Goal: Complete application form

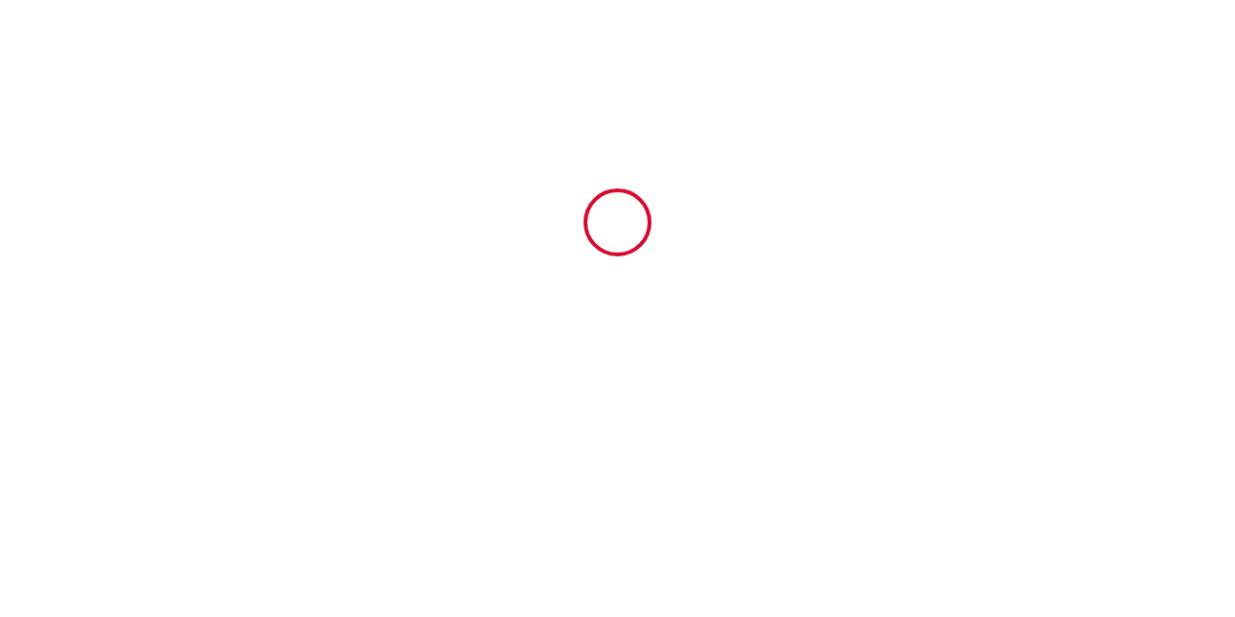
type input "6529987"
type input "L'Élégance de [GEOGRAPHIC_DATA]"
type input "[STREET_ADDRESS][PERSON_NAME]"
type input "01220"
type input "Divonne les bains"
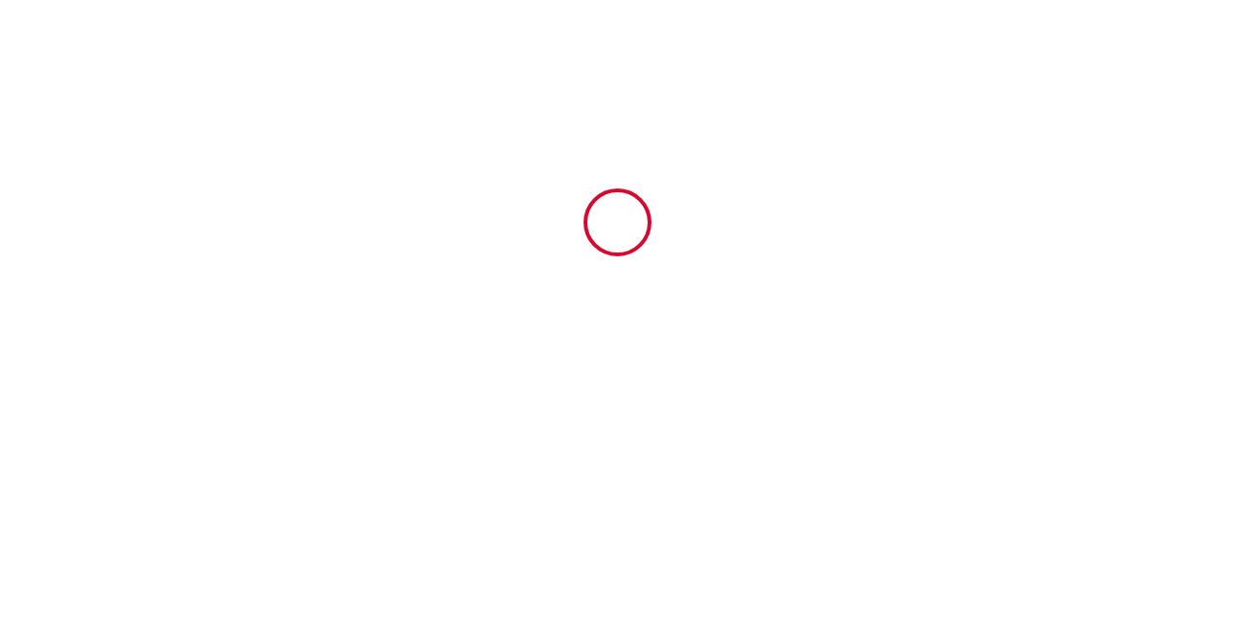
type input "[GEOGRAPHIC_DATA]"
type input "[DATE]"
type input "1"
type input "0"
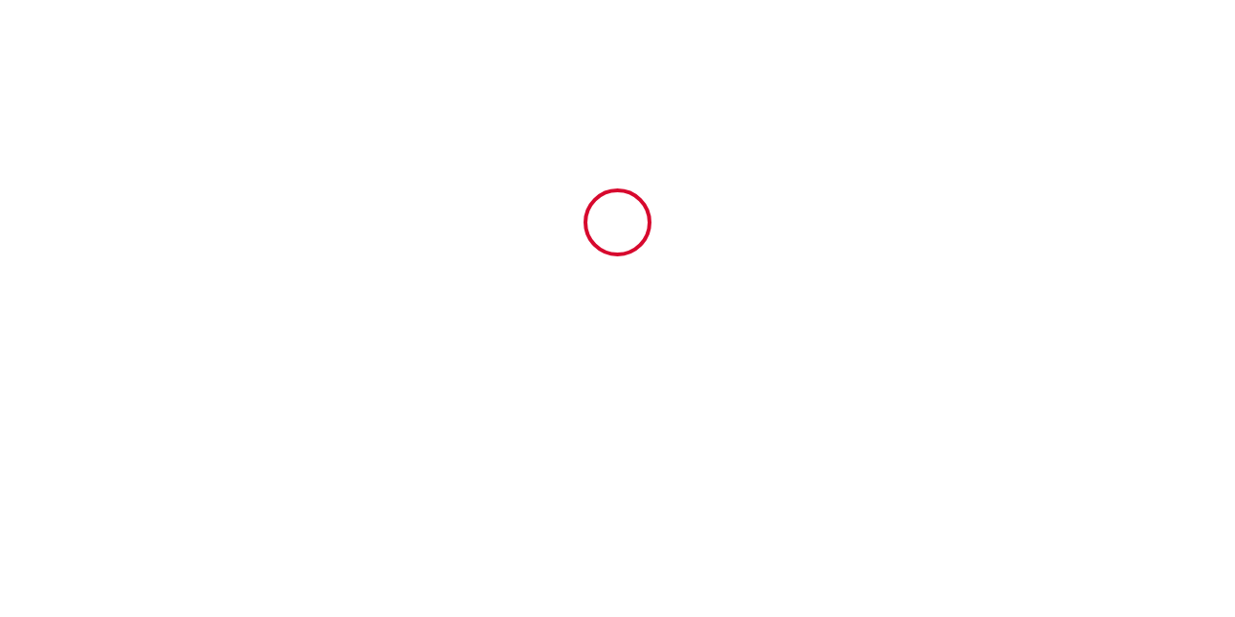
type input "1070.96"
type input "SCI"
type input "VB FAMILY"
type input "[STREET_ADDRESS][PERSON_NAME]"
type input "01220"
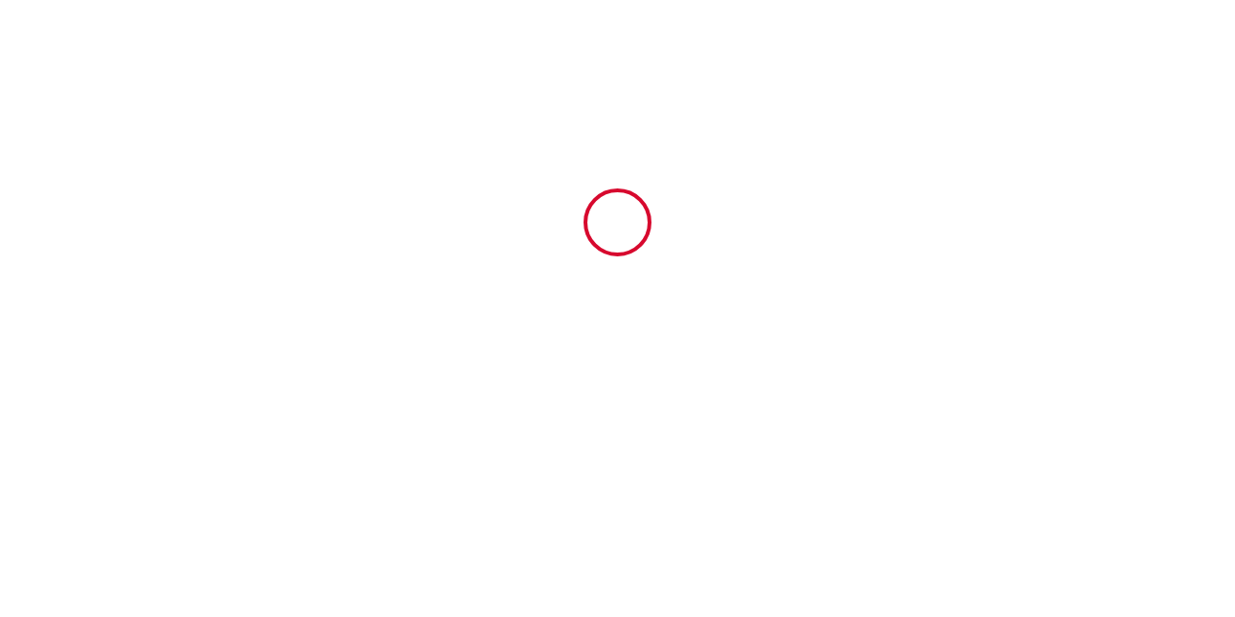
type input "Divonne les bains"
type input "[GEOGRAPHIC_DATA]"
type input "[EMAIL_ADDRESS][DOMAIN_NAME]"
type input "[PERSON_NAME]"
type input "Marsano"
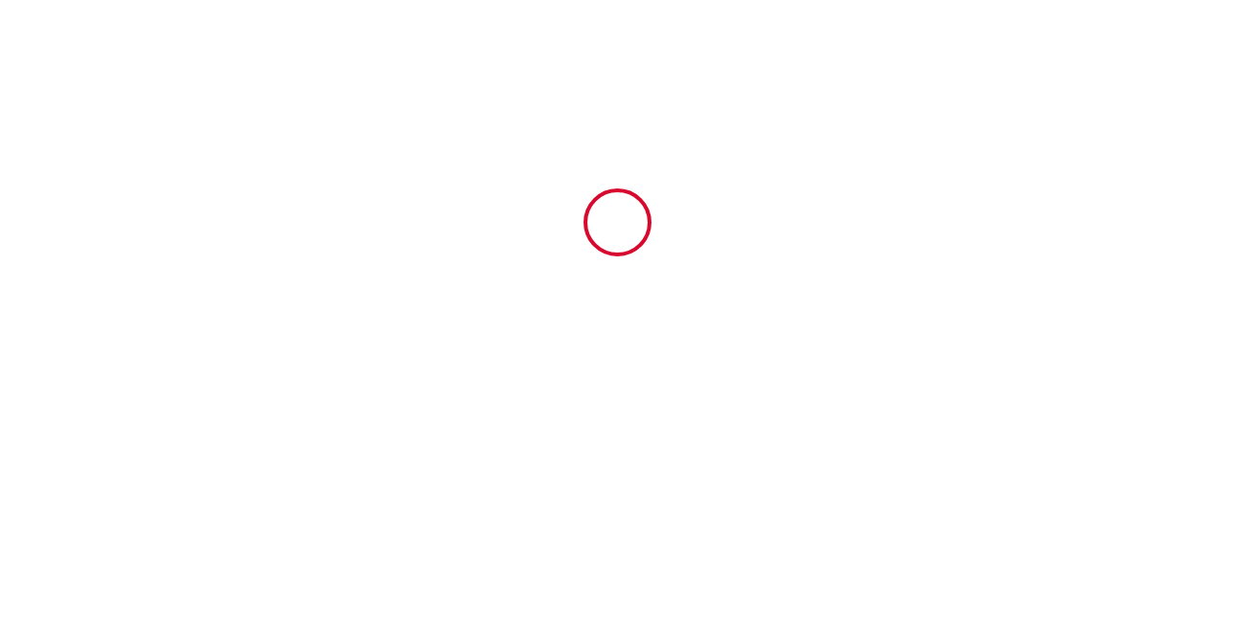
type input "[EMAIL_ADDRESS][DOMAIN_NAME]"
type input "[PHONE_NUMBER]"
select select
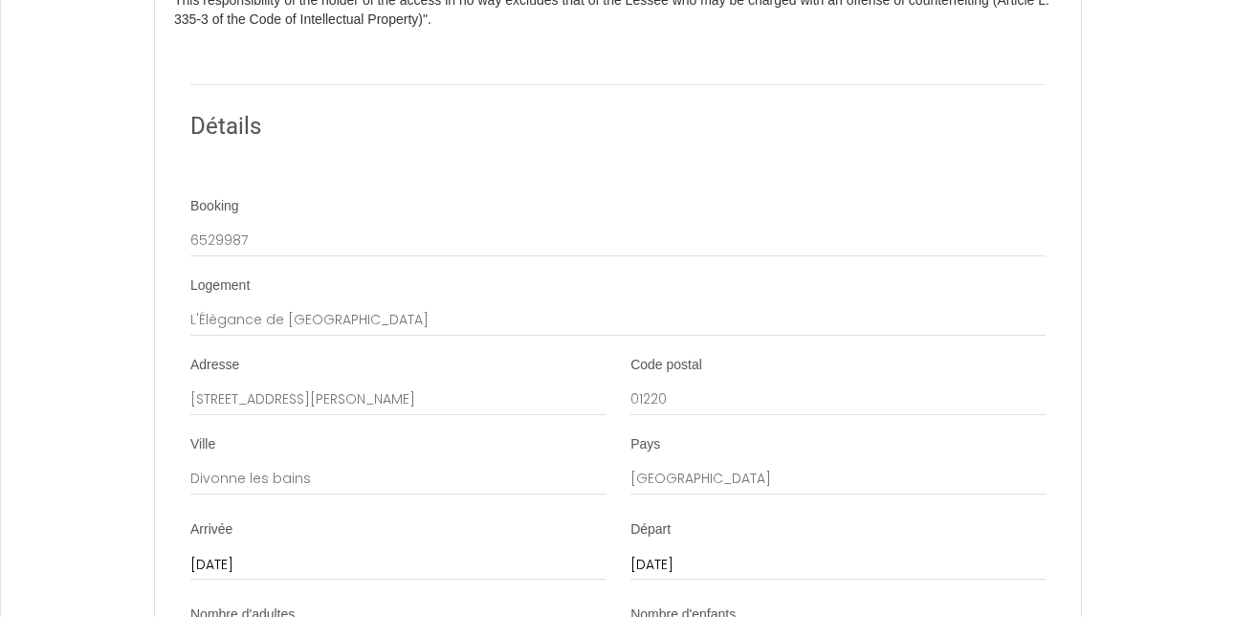
scroll to position [2149, 0]
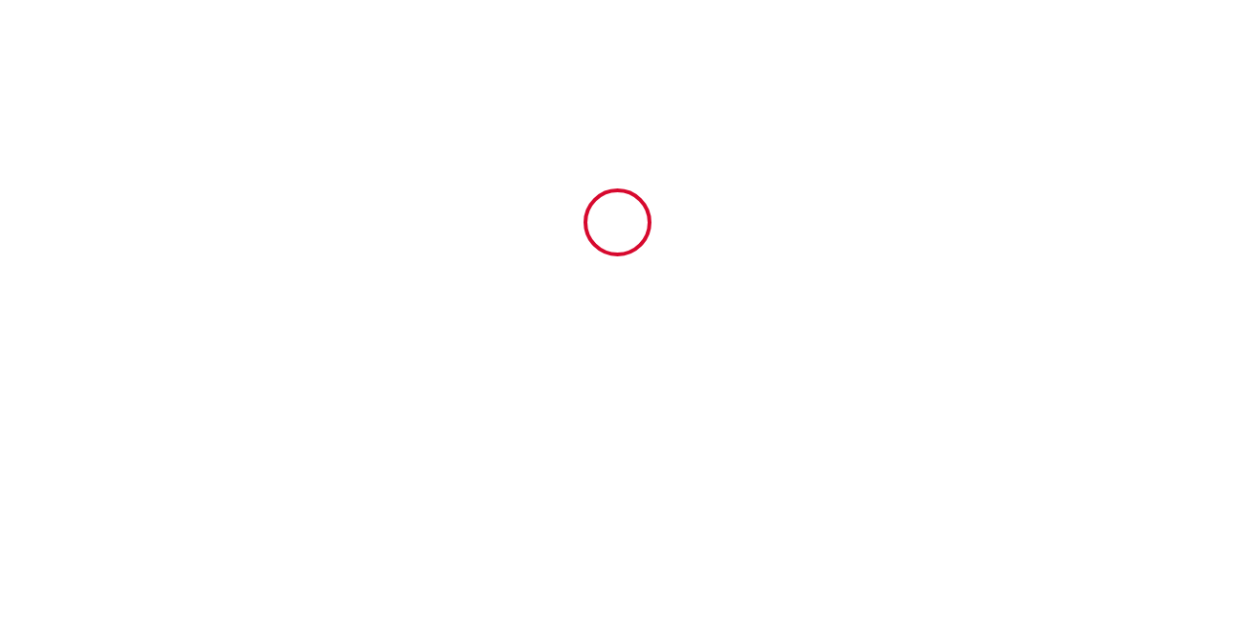
type input "6703668"
type input "L'Élégance de [GEOGRAPHIC_DATA]"
type input "[STREET_ADDRESS][PERSON_NAME]"
type input "01220"
type input "Divonne [PERSON_NAME]"
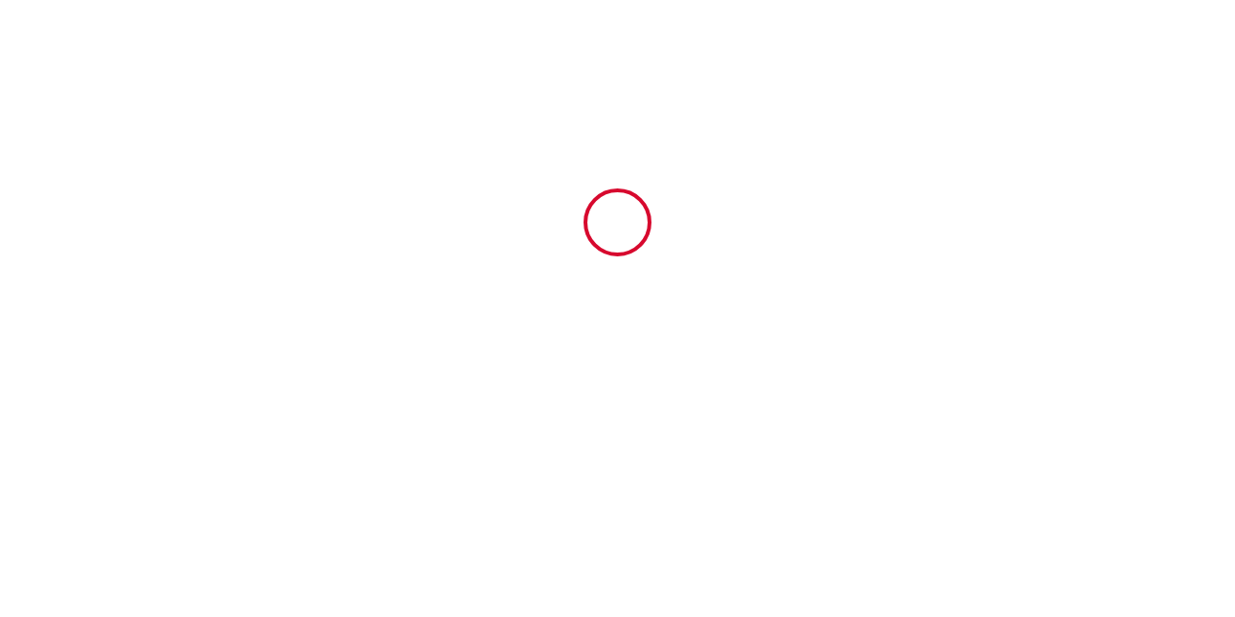
type input "[GEOGRAPHIC_DATA]"
type input "[DATE]"
type input "1"
type input "0"
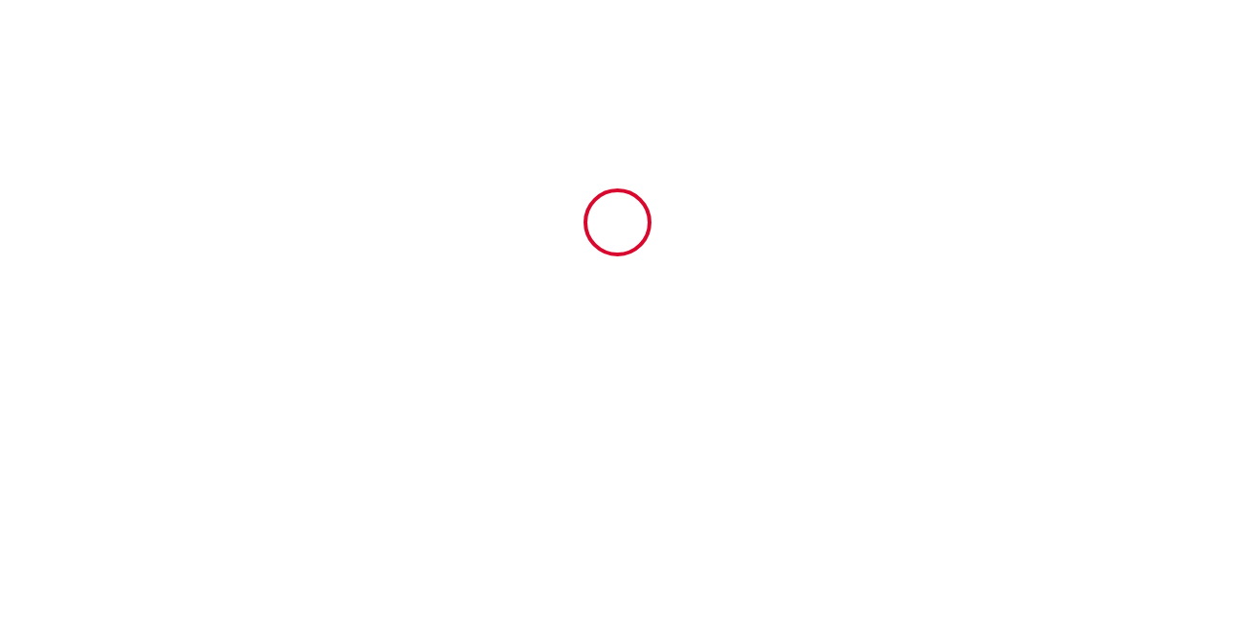
type input "3090"
type input "SCI"
type input "VB FAMILY"
type input "[STREET_ADDRESS][PERSON_NAME]"
type input "01220"
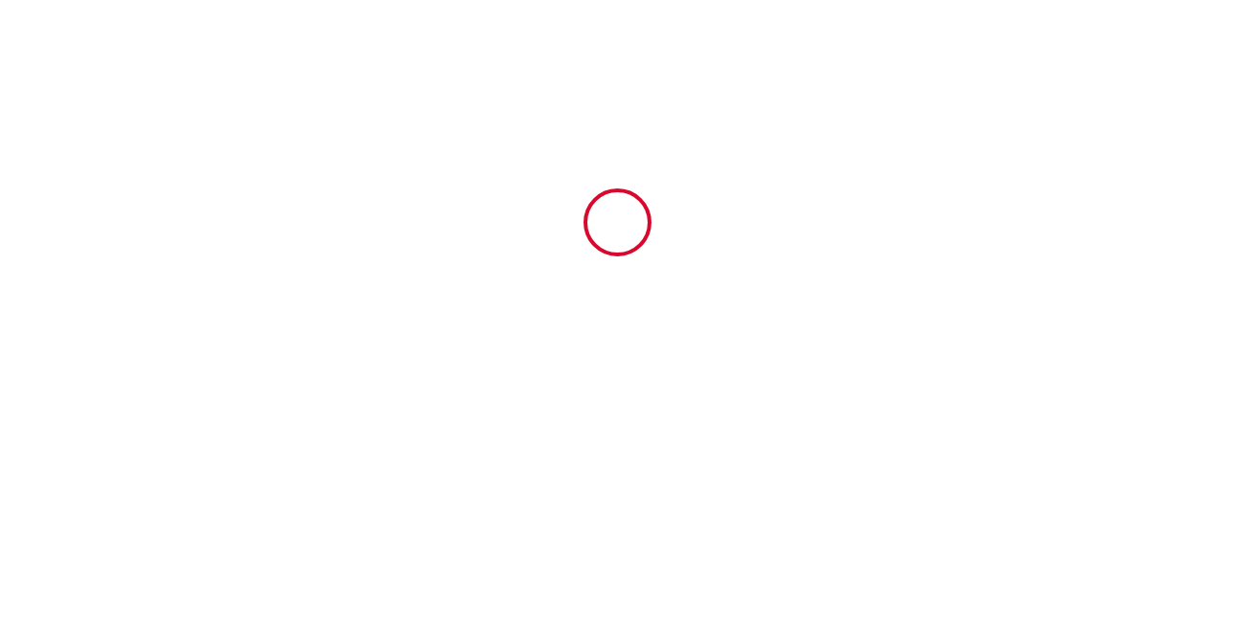
type input "Divonne [PERSON_NAME]"
type input "[GEOGRAPHIC_DATA]"
type input "[EMAIL_ADDRESS][DOMAIN_NAME]"
type input "[PERSON_NAME]"
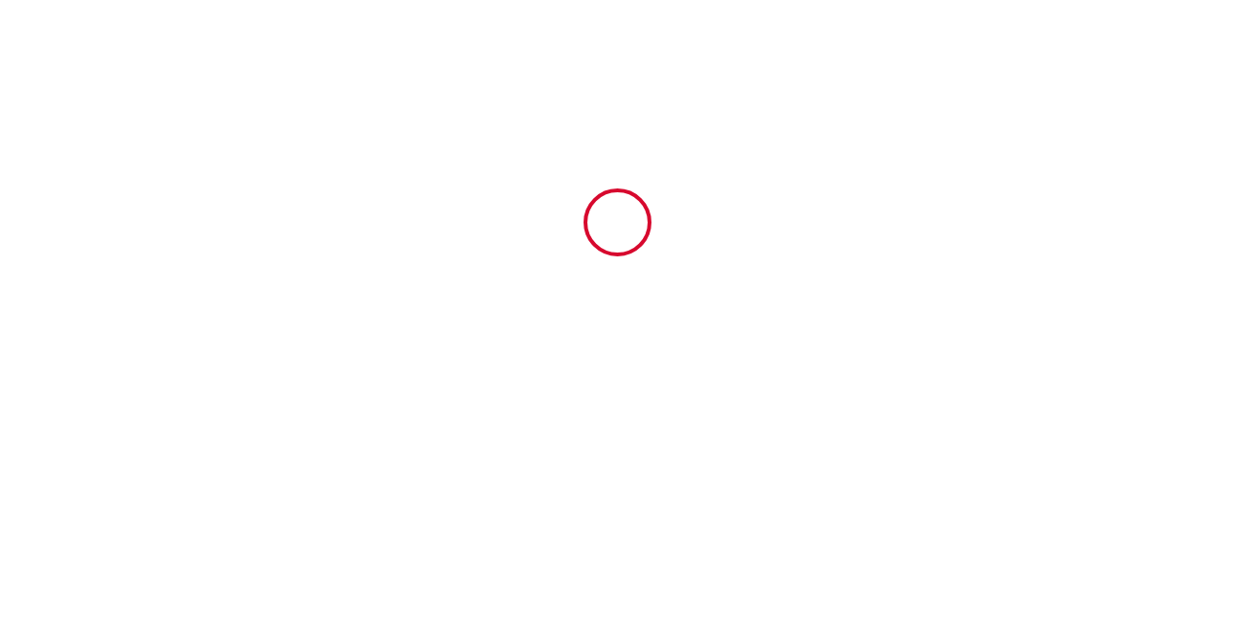
type input "[EMAIL_ADDRESS][DOMAIN_NAME]"
type input "[PHONE_NUMBER]"
select select "CH"
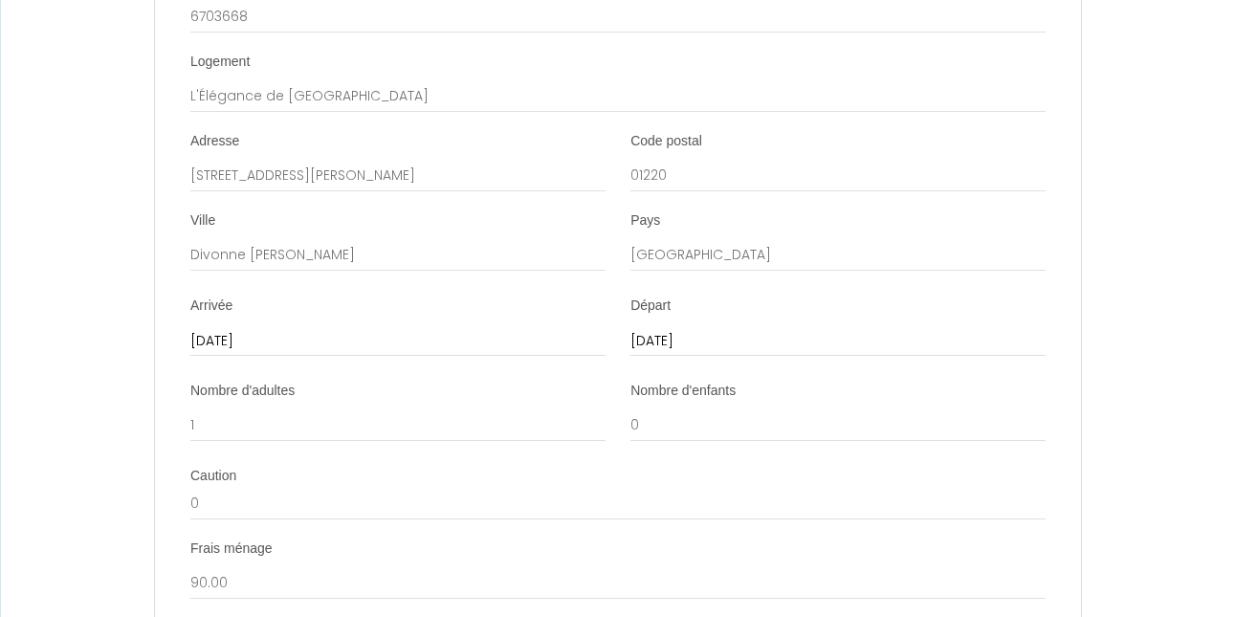
scroll to position [2368, 0]
click at [675, 353] on input "[DATE]" at bounding box center [838, 340] width 415 height 25
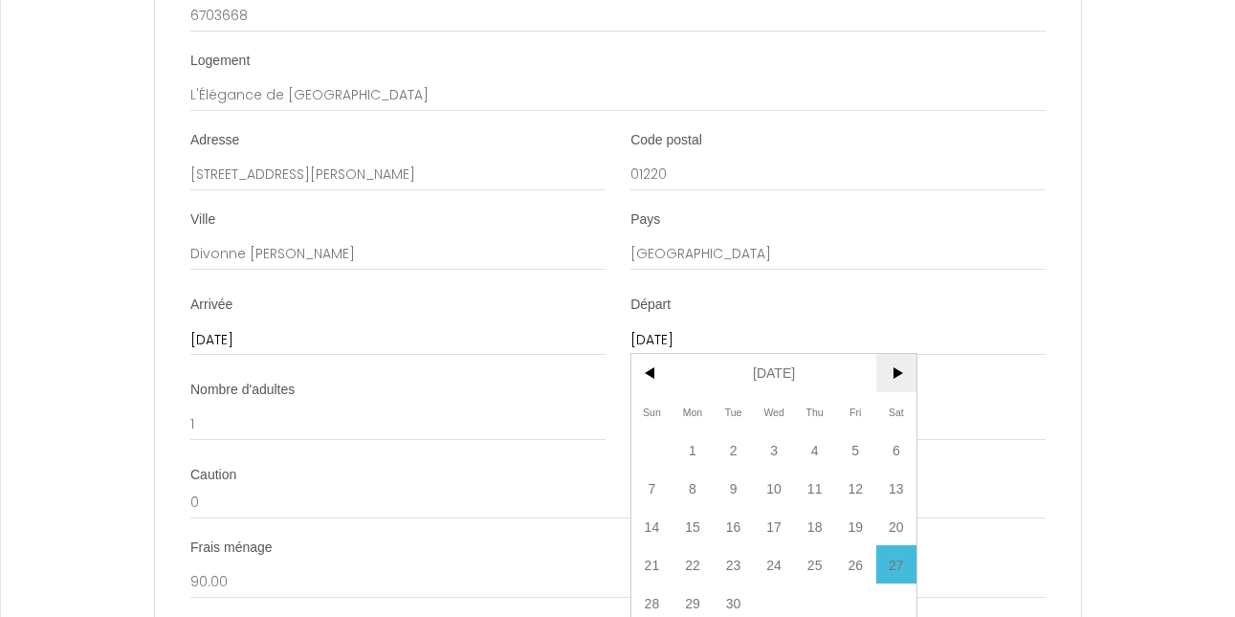
click at [910, 392] on span ">" at bounding box center [897, 373] width 41 height 38
click at [653, 584] on span "19" at bounding box center [652, 564] width 41 height 38
type input "[DATE]"
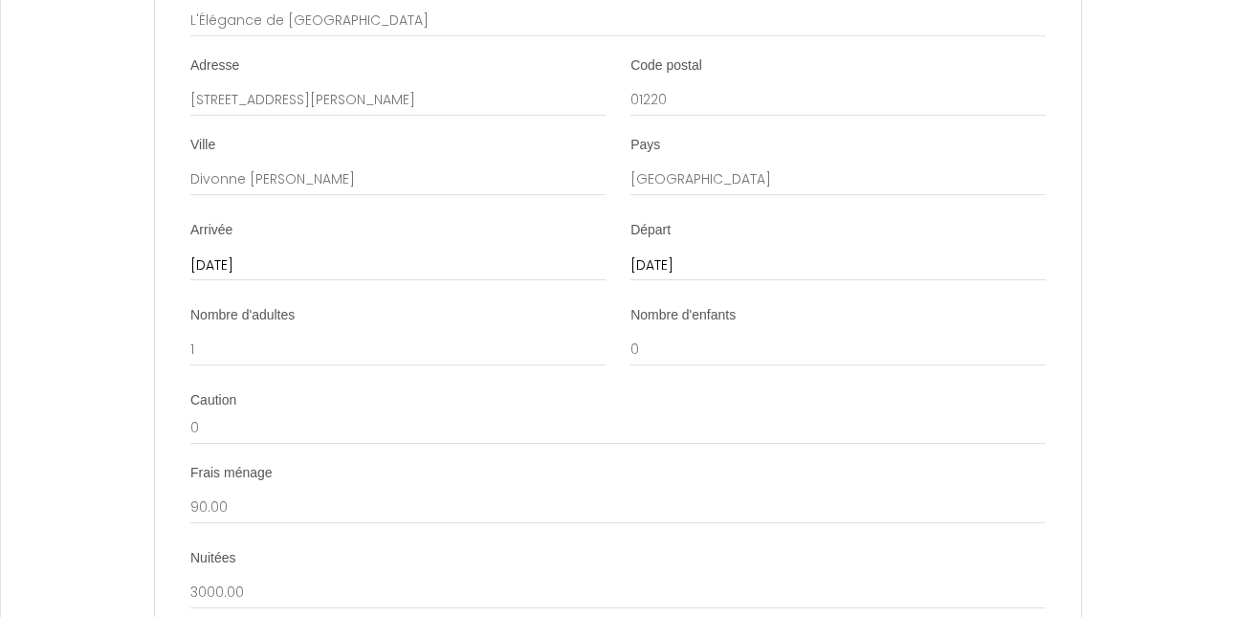
scroll to position [2454, 0]
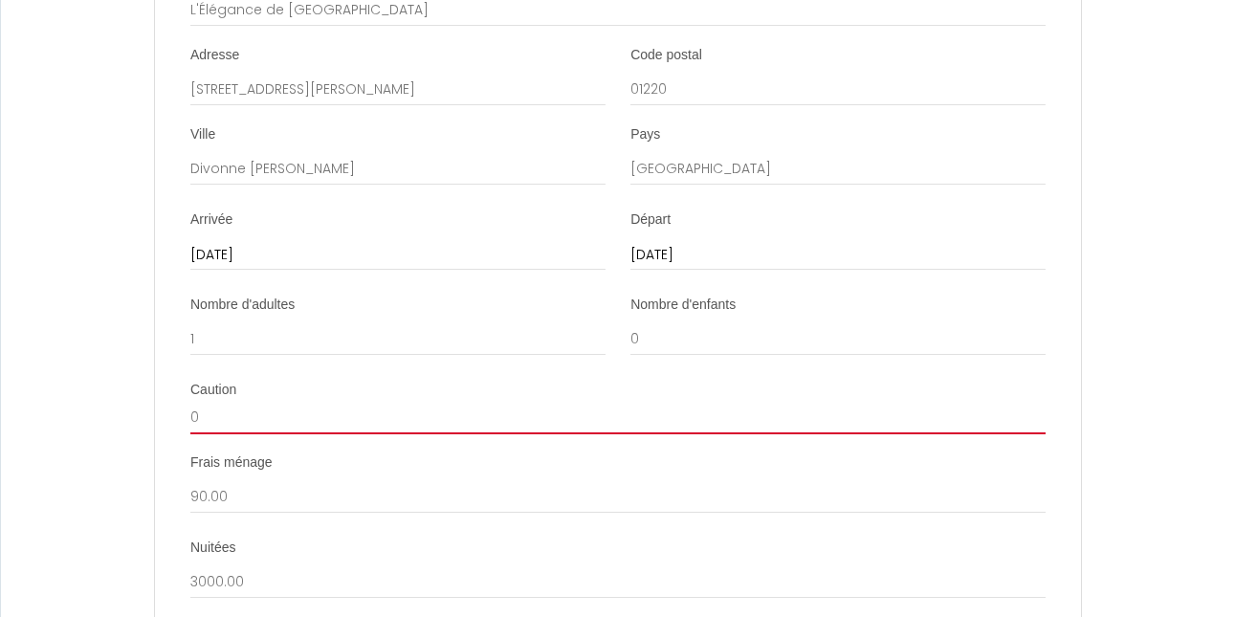
click at [210, 434] on input "0" at bounding box center [617, 417] width 855 height 34
type input "1000"
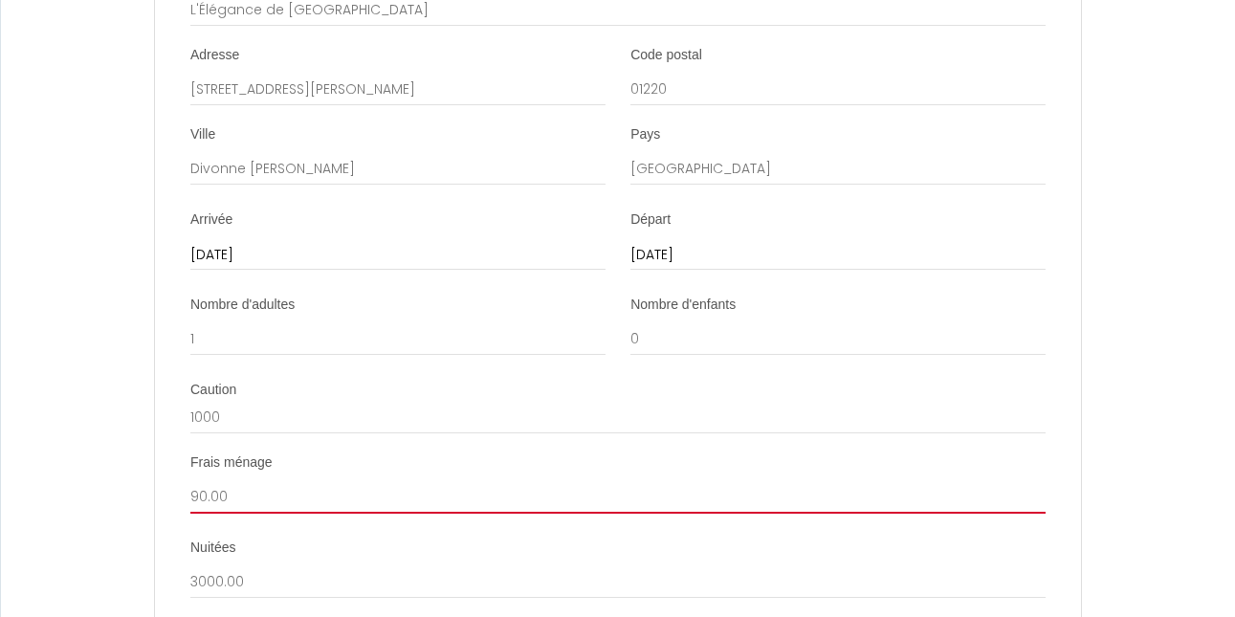
click at [275, 508] on input "90.00" at bounding box center [617, 496] width 855 height 34
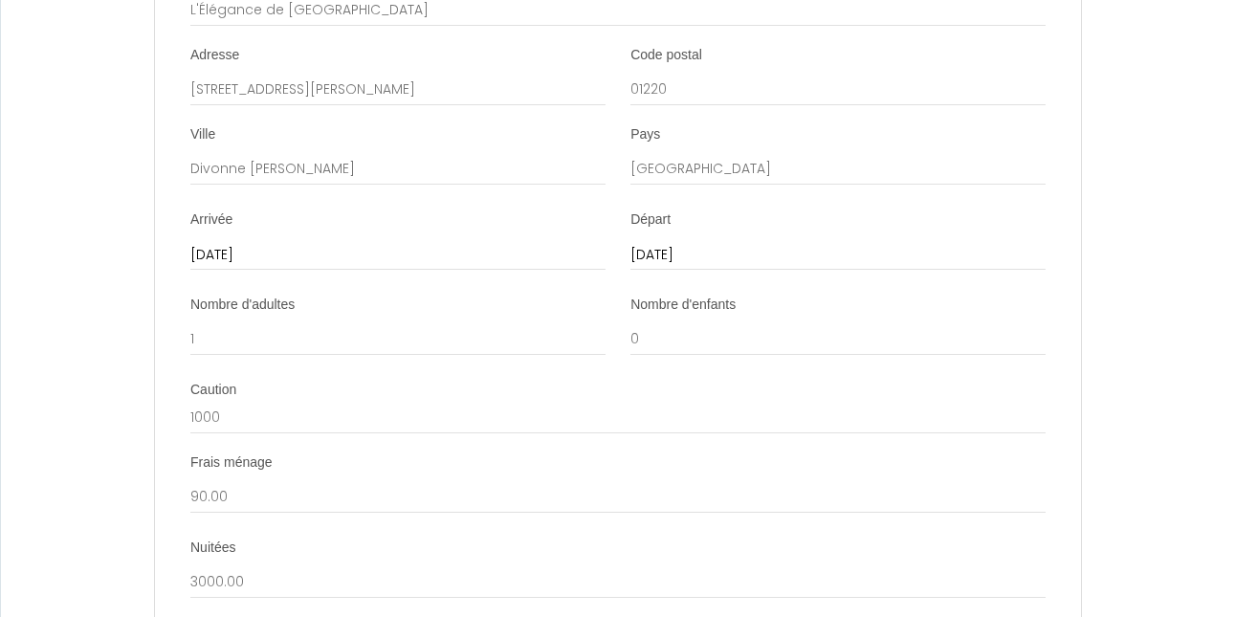
click at [173, 500] on li "Frais ménage 90.00" at bounding box center [618, 493] width 924 height 79
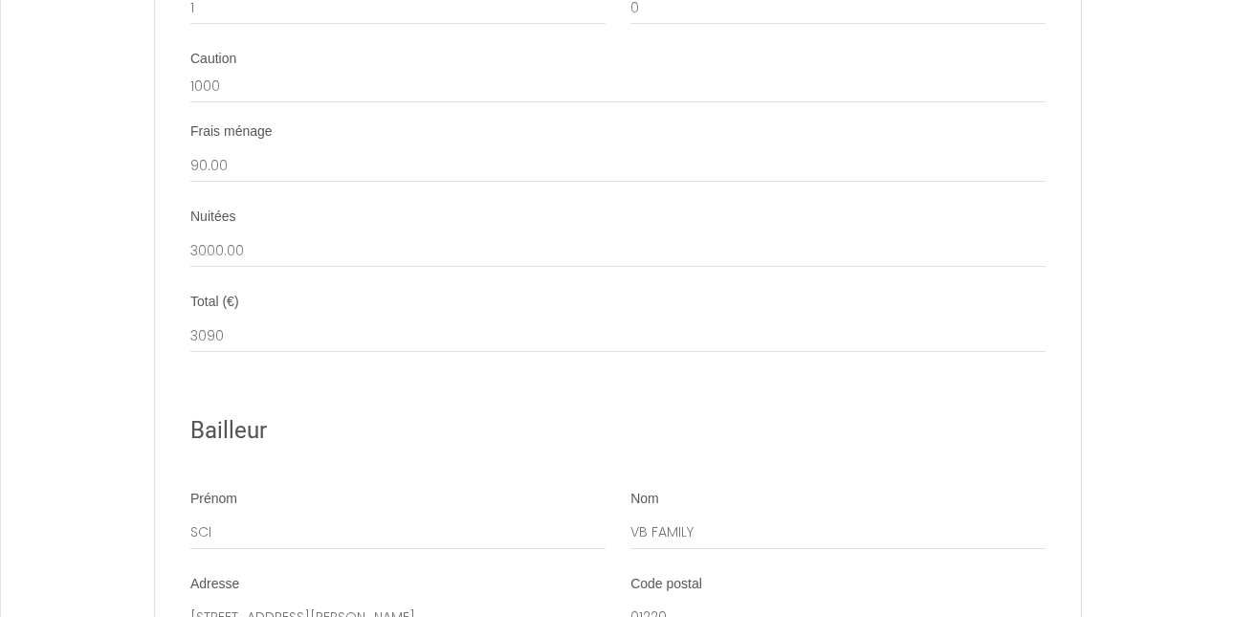
scroll to position [2787, 0]
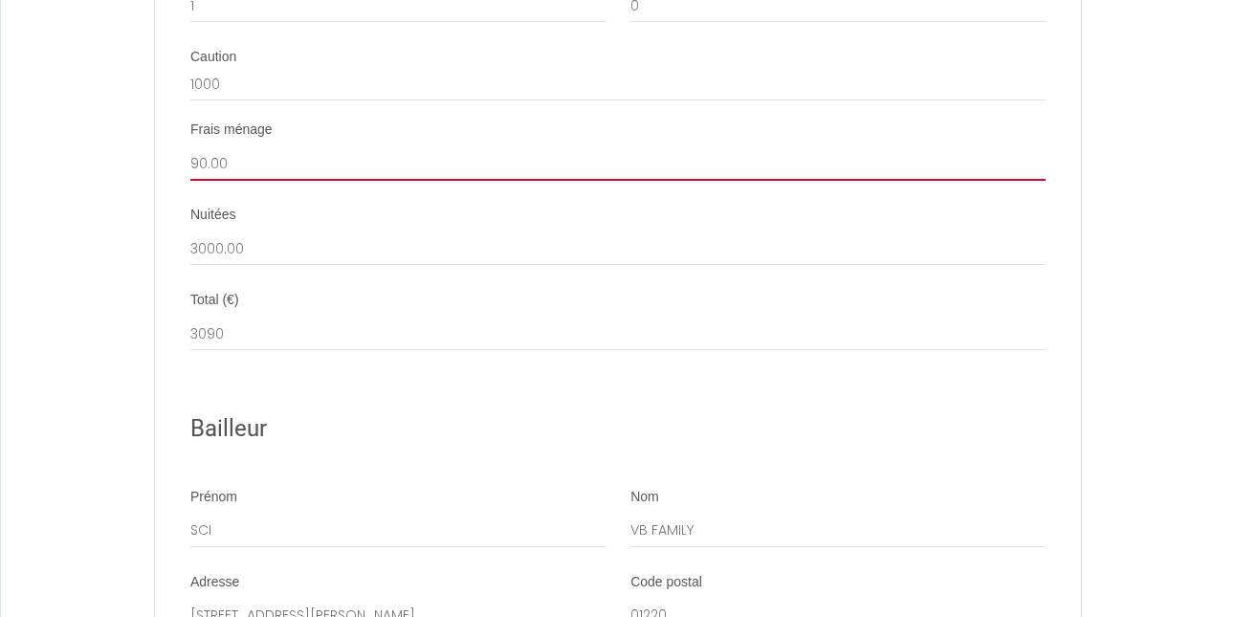
click at [236, 181] on input "90.00" at bounding box center [617, 163] width 855 height 34
type input "9"
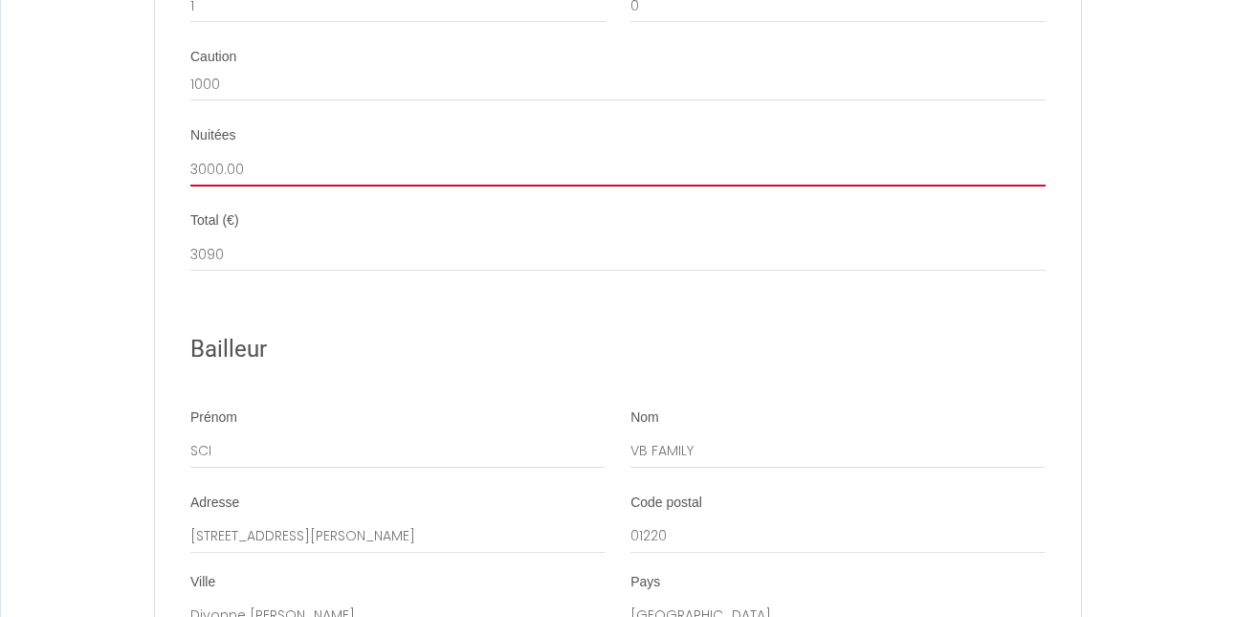
click at [246, 184] on input "3000.00" at bounding box center [617, 169] width 855 height 34
type input "3"
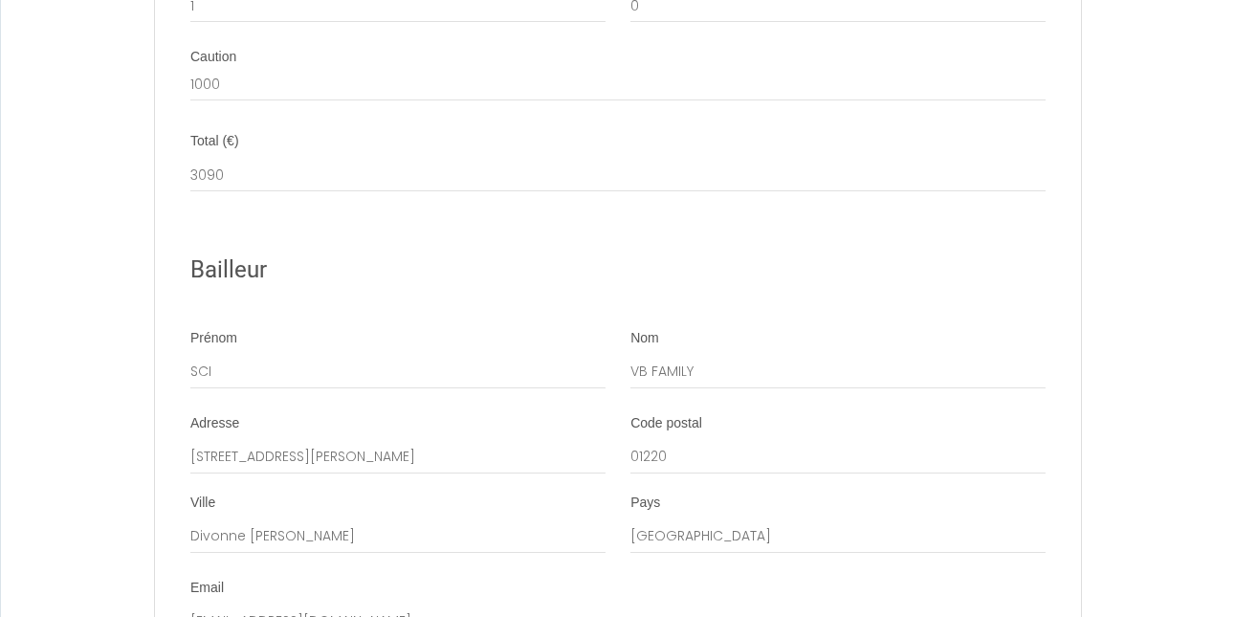
click at [278, 252] on div "Bailleur" at bounding box center [617, 270] width 855 height 83
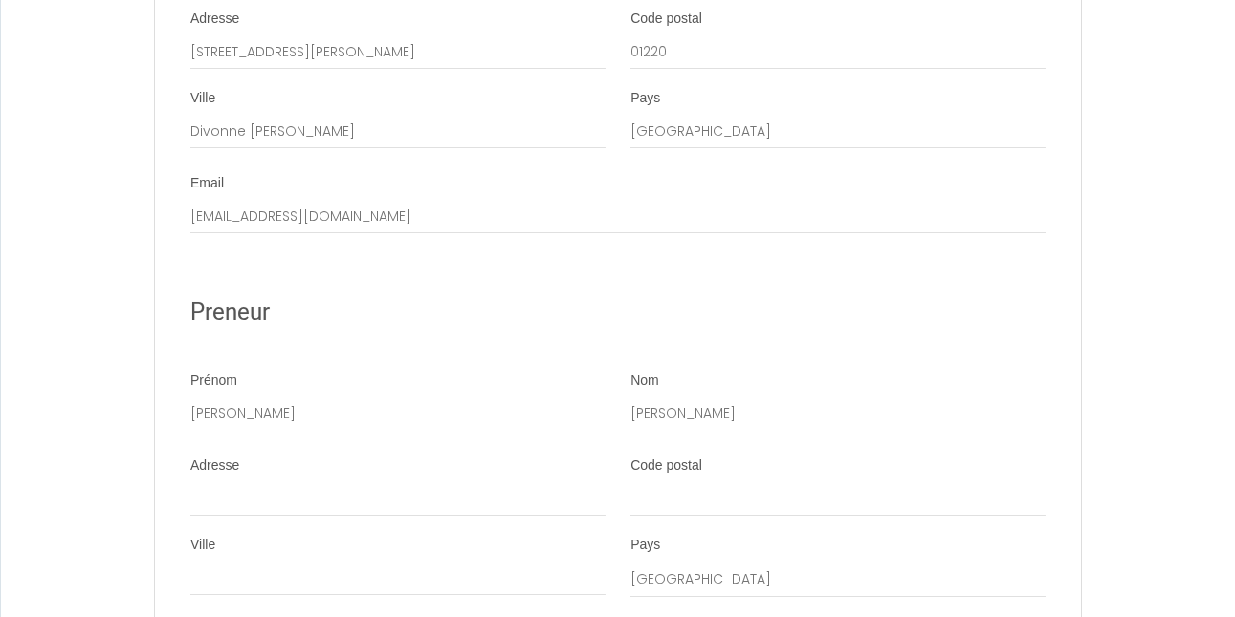
scroll to position [3218, 0]
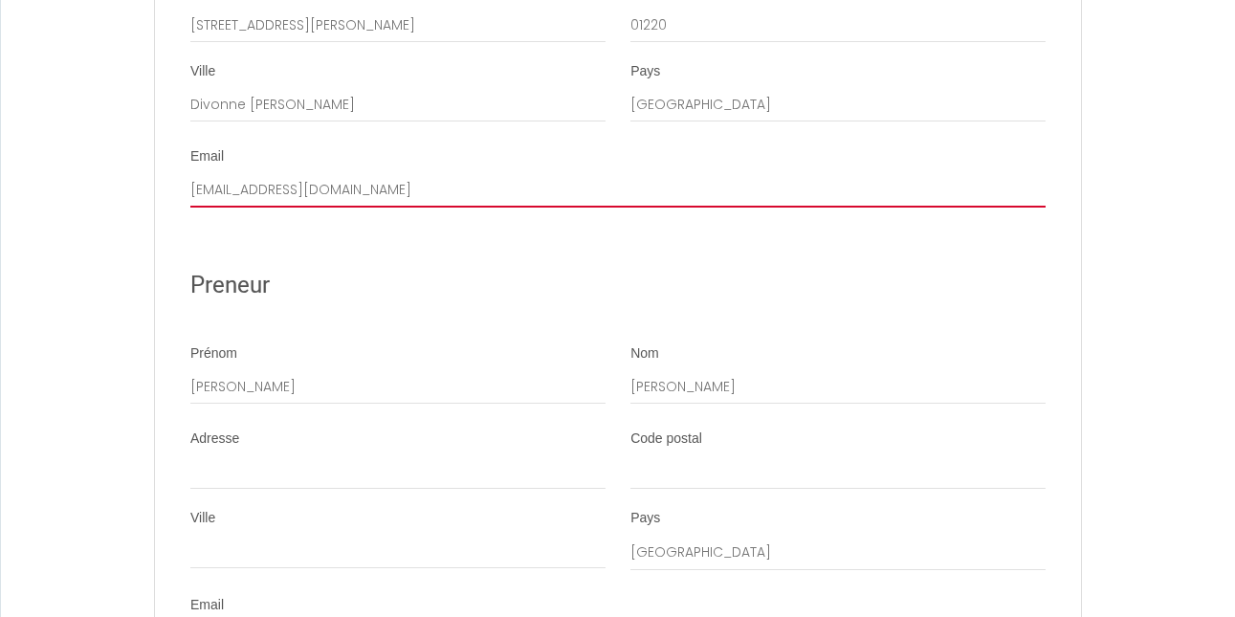
drag, startPoint x: 341, startPoint y: 212, endPoint x: 184, endPoint y: 211, distance: 156.9
click at [184, 208] on li "Email [EMAIL_ADDRESS][DOMAIN_NAME]" at bounding box center [618, 177] width 924 height 60
type input "[EMAIL_ADDRESS][DOMAIN_NAME]"
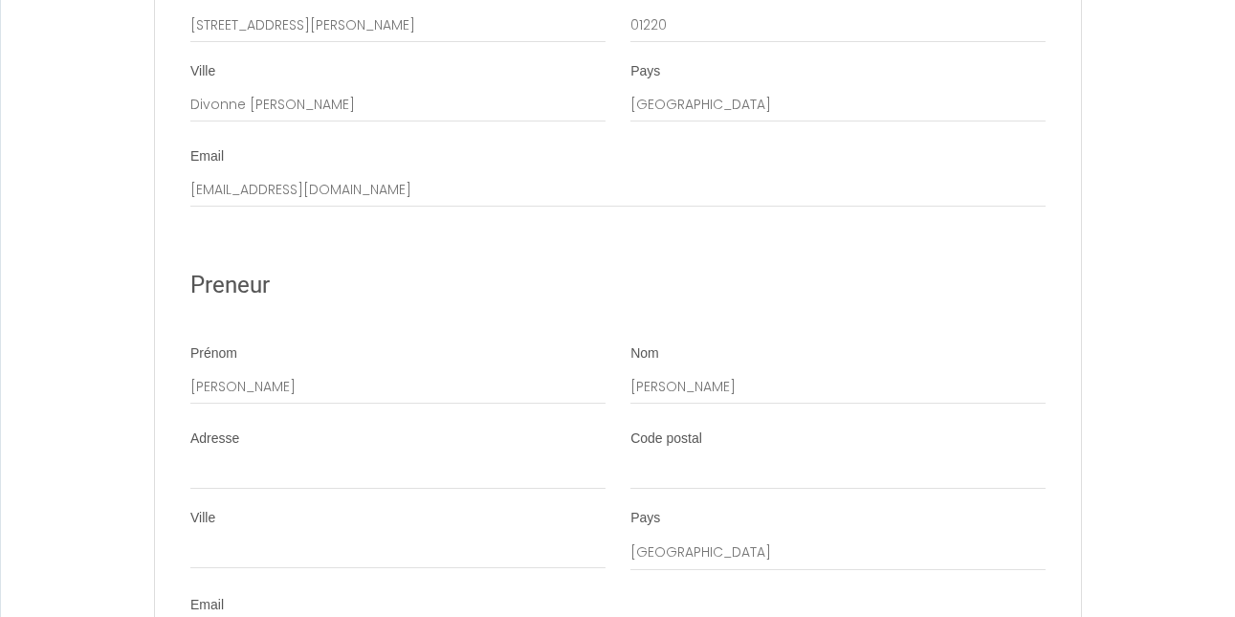
click at [197, 253] on ul "Détails Booking 6703668 Logement L'Élégance de Bellevue Adresse [STREET_ADDRESS…" at bounding box center [618, 52] width 924 height 2084
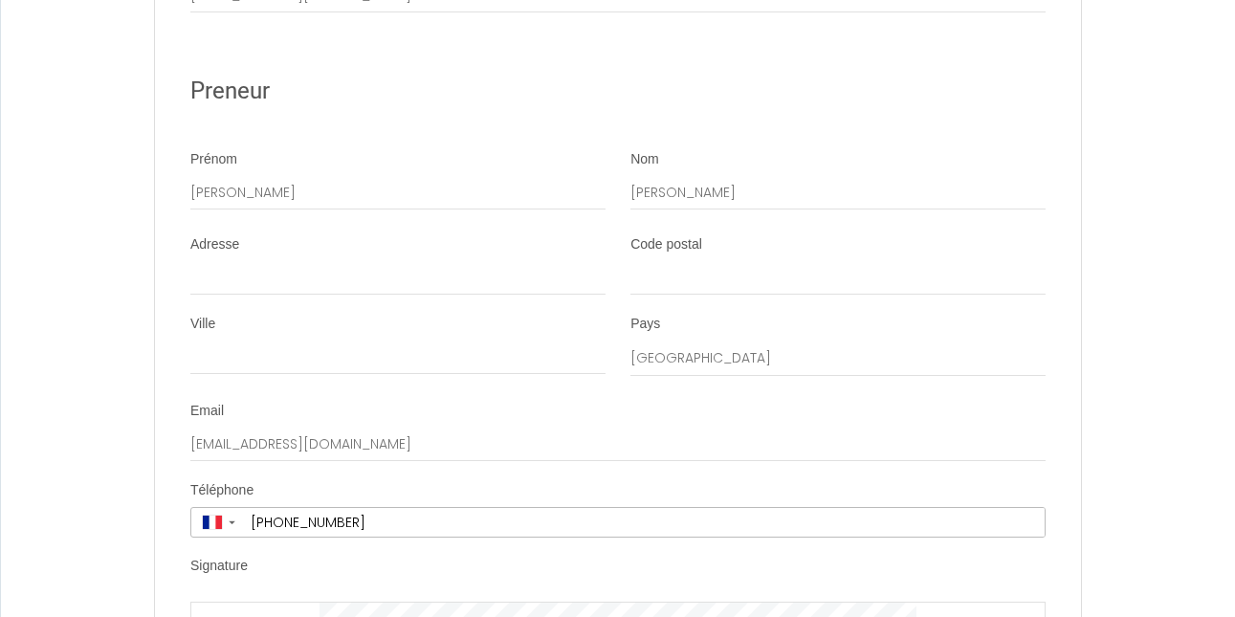
scroll to position [3417, 0]
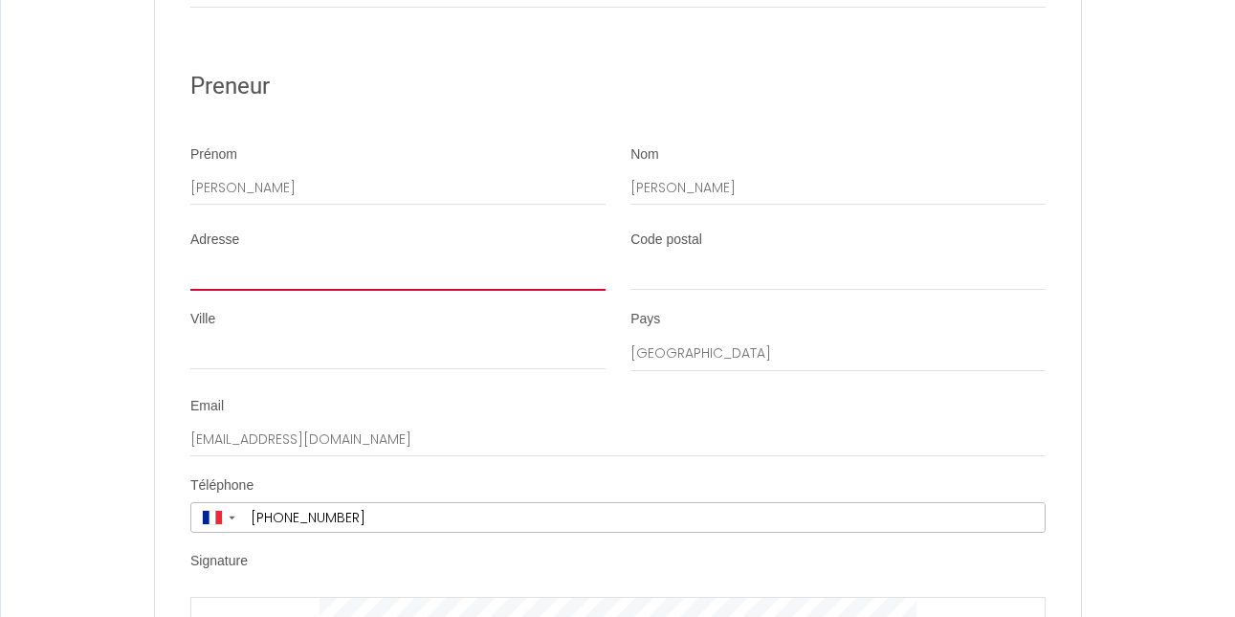
click at [241, 291] on input "Adresse" at bounding box center [397, 273] width 415 height 34
type input "[STREET_ADDRESS][PERSON_NAME]"
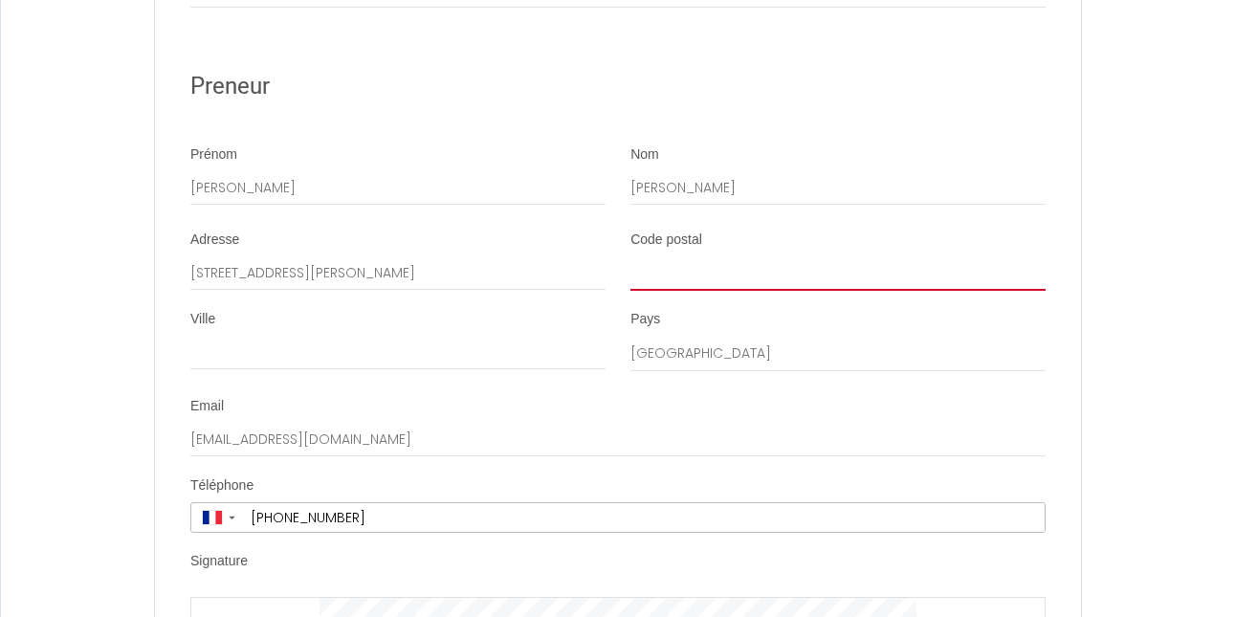
click at [642, 291] on input "Code postal" at bounding box center [838, 273] width 415 height 34
type input "1201"
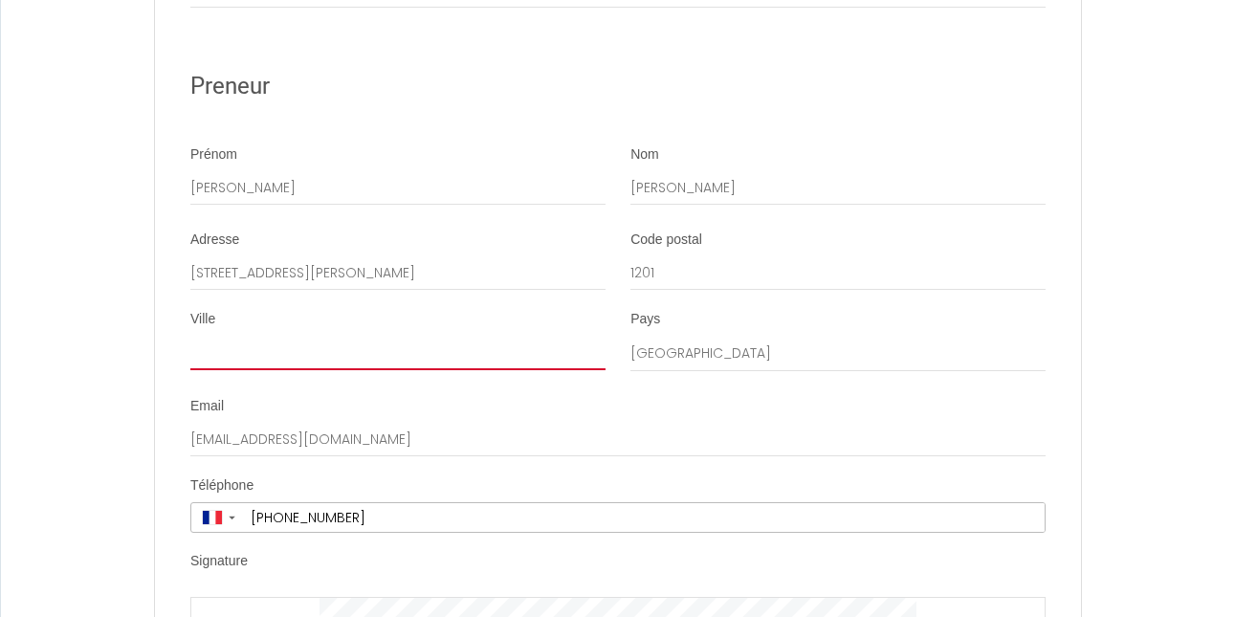
click at [475, 370] on input "Ville" at bounding box center [397, 353] width 415 height 34
type input "Geneve"
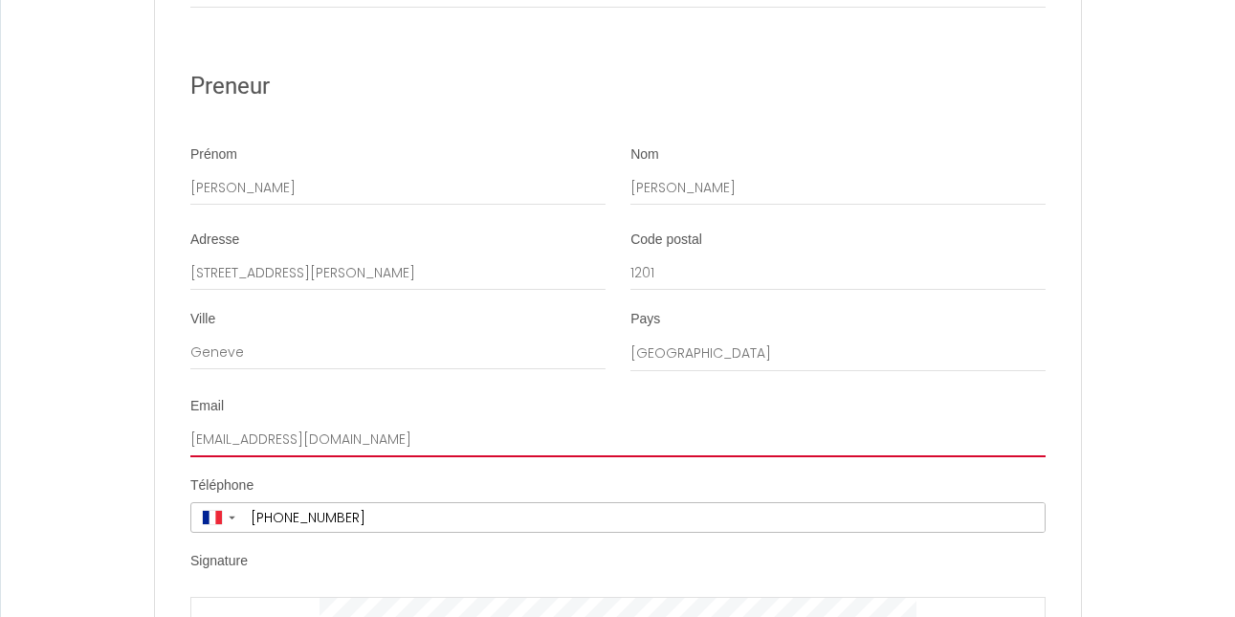
click at [503, 442] on input "[EMAIL_ADDRESS][DOMAIN_NAME]" at bounding box center [617, 440] width 855 height 34
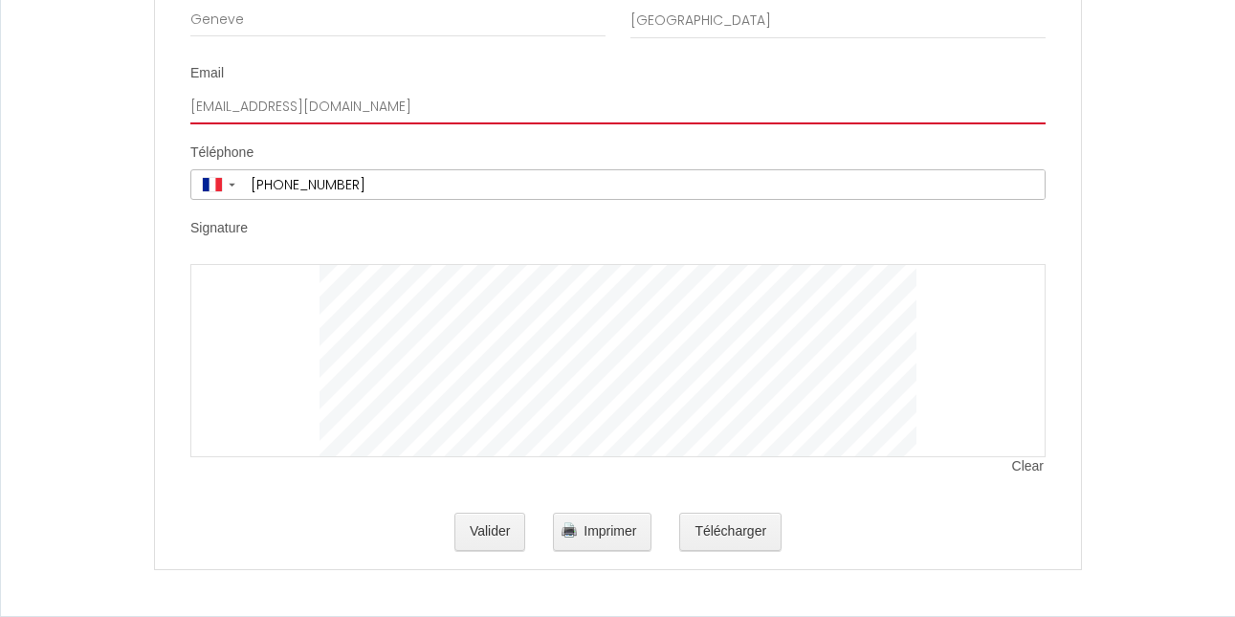
scroll to position [3769, 0]
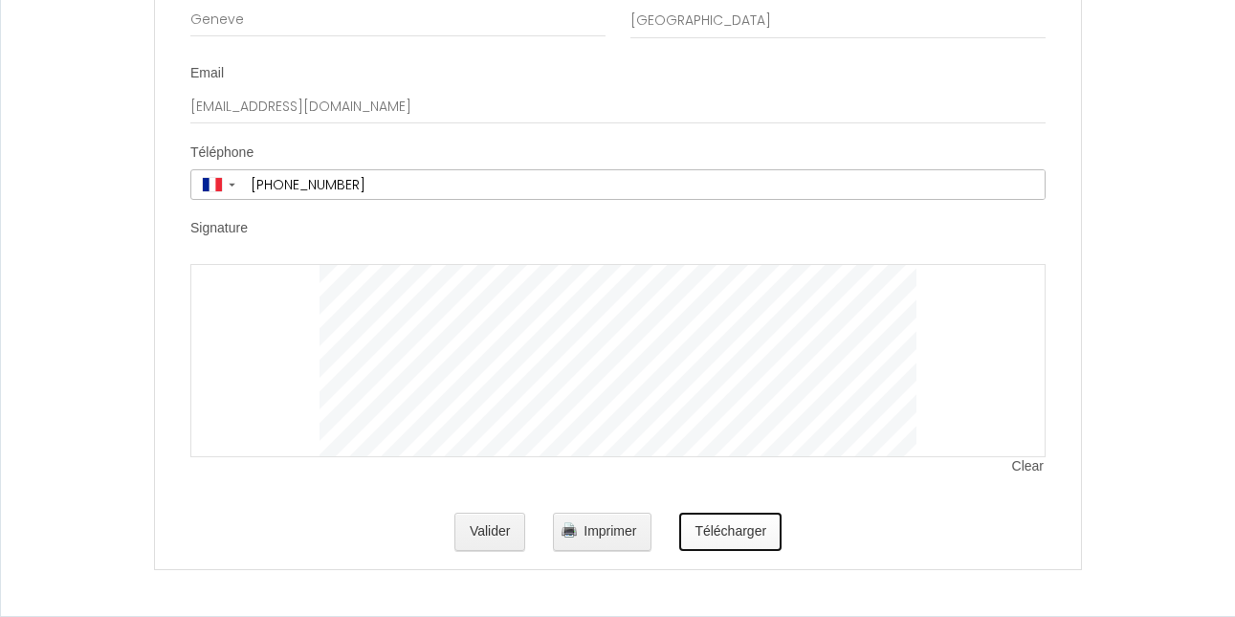
click at [706, 525] on button "Télécharger" at bounding box center [730, 532] width 102 height 38
click at [592, 524] on span "Imprimer" at bounding box center [610, 530] width 53 height 15
